Goal: Information Seeking & Learning: Learn about a topic

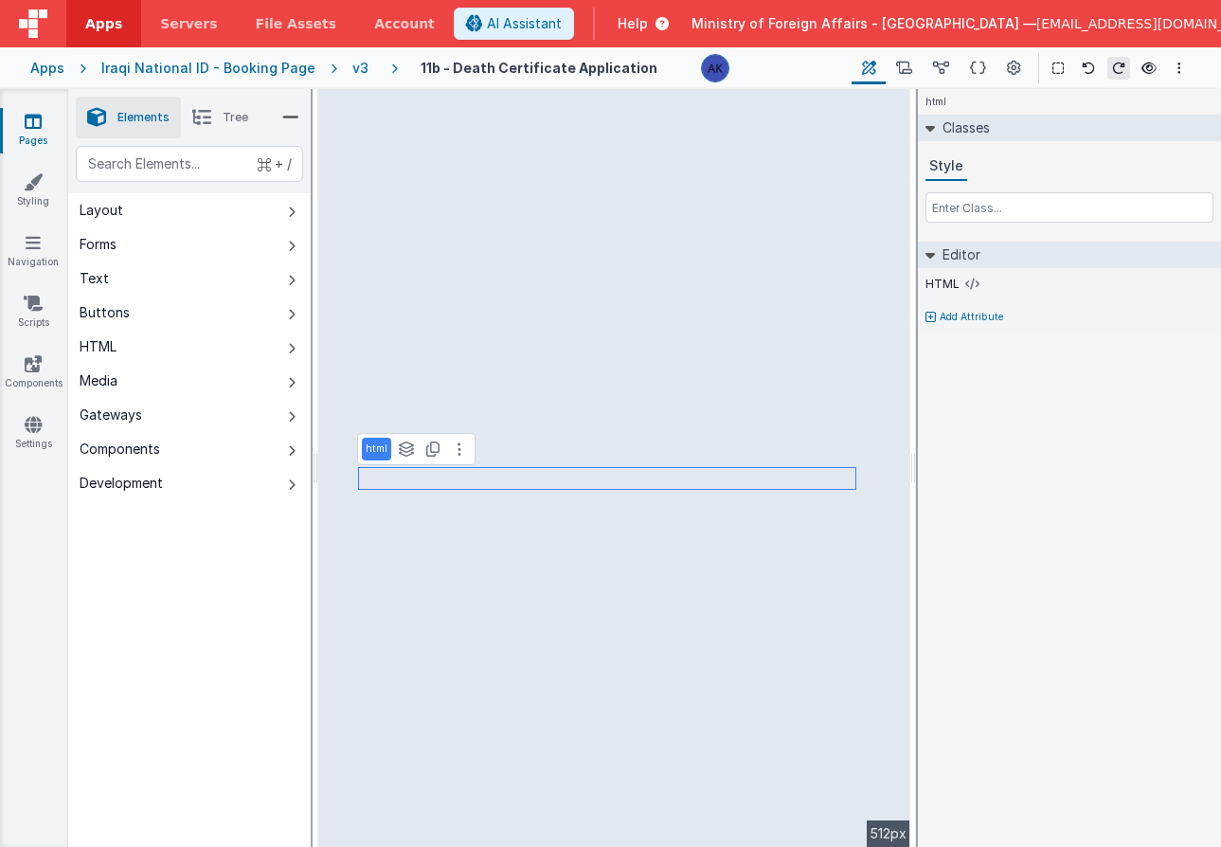
click at [648, 24] on span "Help" at bounding box center [633, 23] width 30 height 19
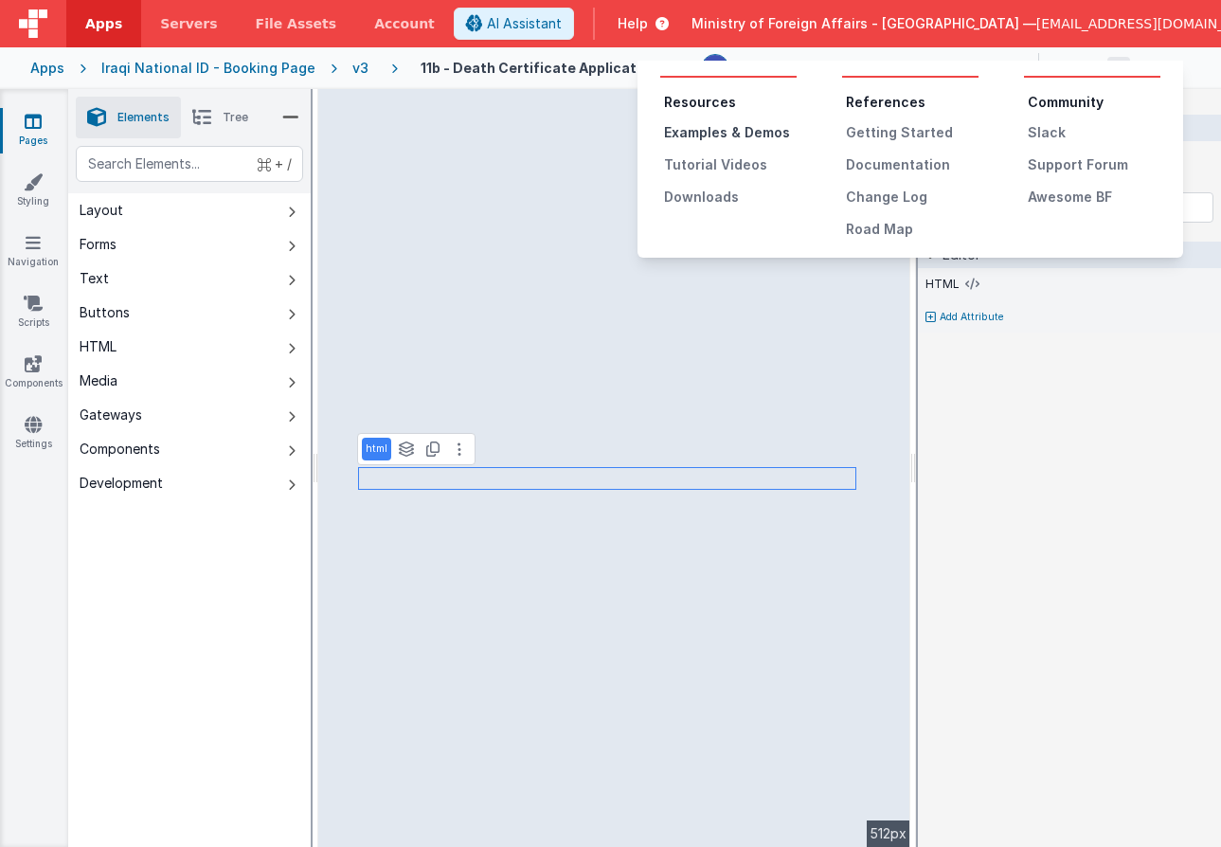
click at [743, 132] on div "Examples & Demos" at bounding box center [730, 132] width 133 height 19
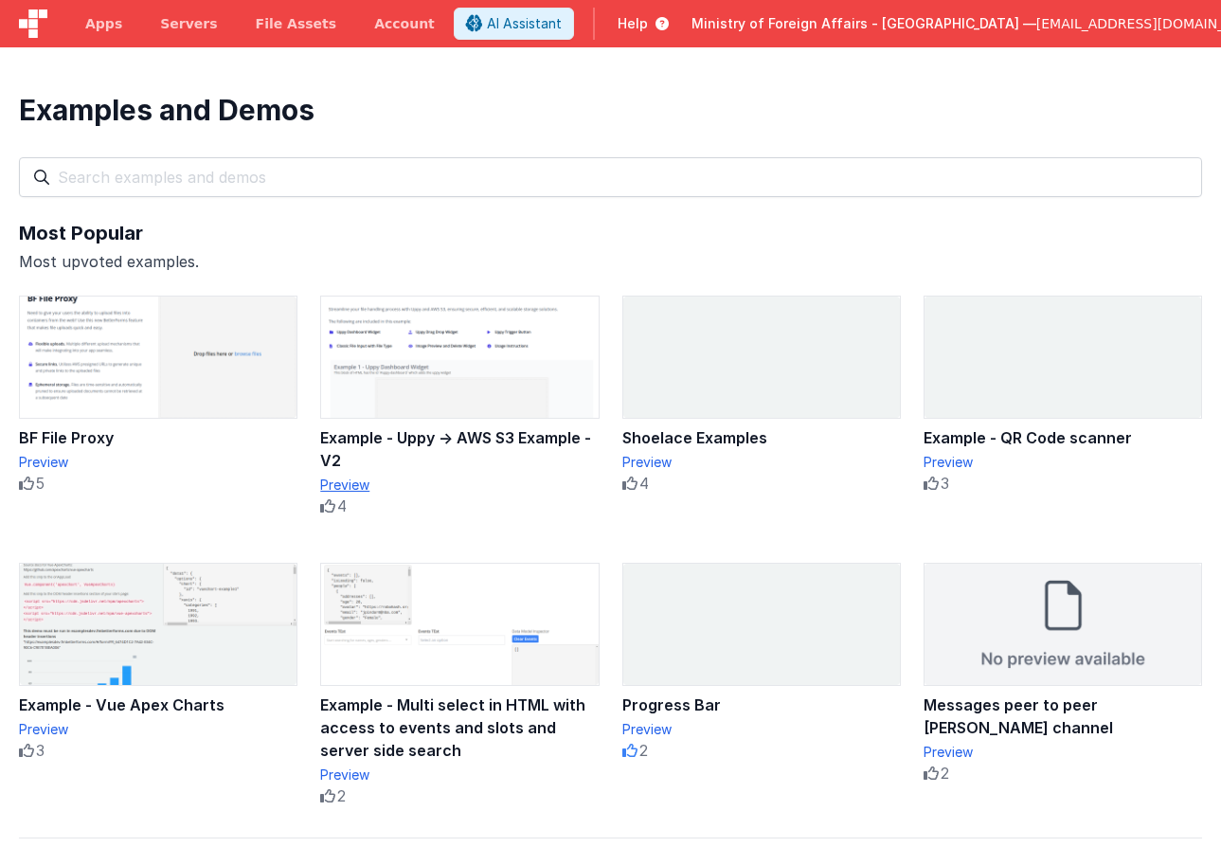
click at [346, 486] on div "Preview" at bounding box center [459, 485] width 279 height 19
click at [328, 485] on div "Preview" at bounding box center [459, 485] width 279 height 19
